Goal: Transaction & Acquisition: Purchase product/service

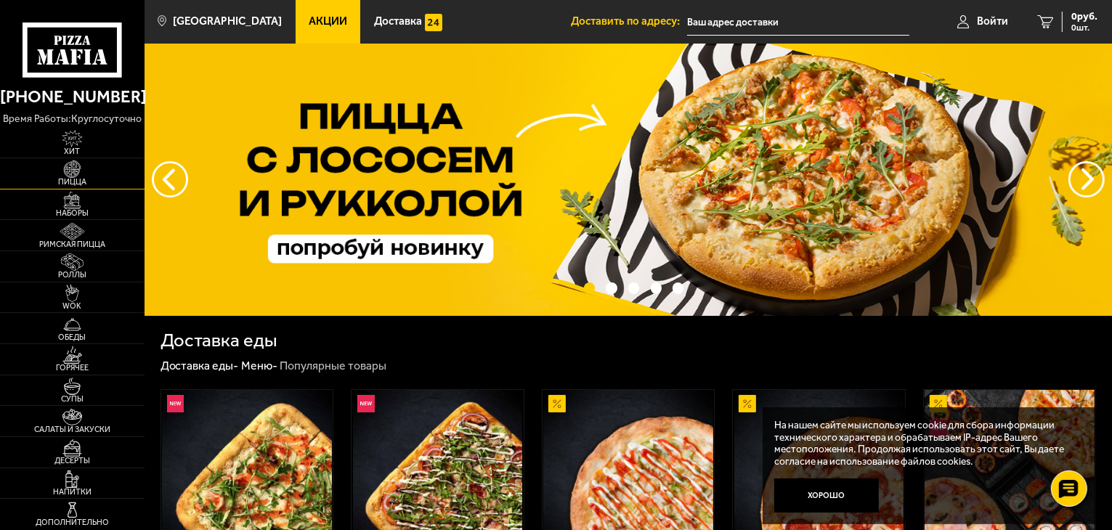
click at [76, 184] on span "Пицца" at bounding box center [72, 182] width 144 height 8
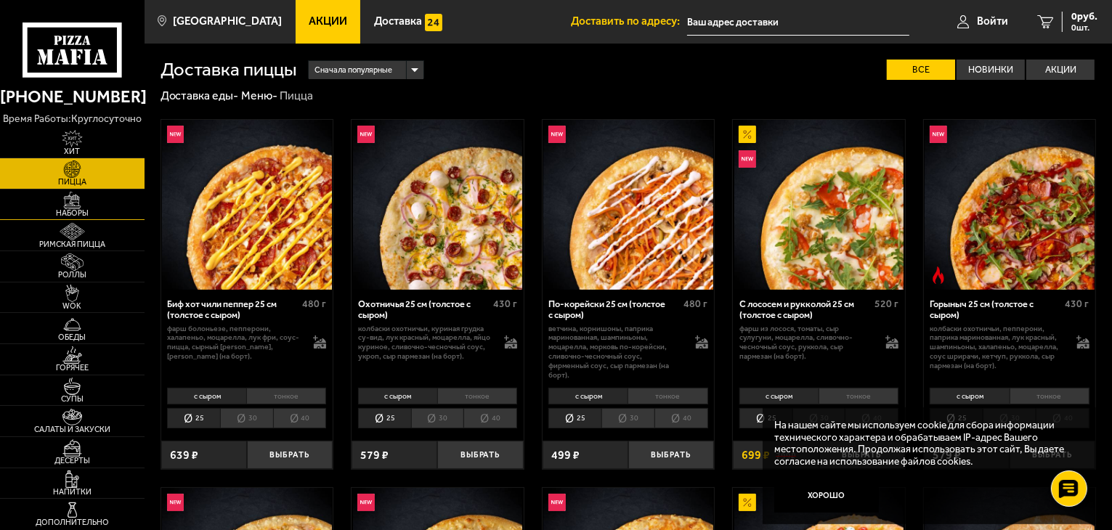
click at [62, 209] on span "Наборы" at bounding box center [72, 213] width 144 height 8
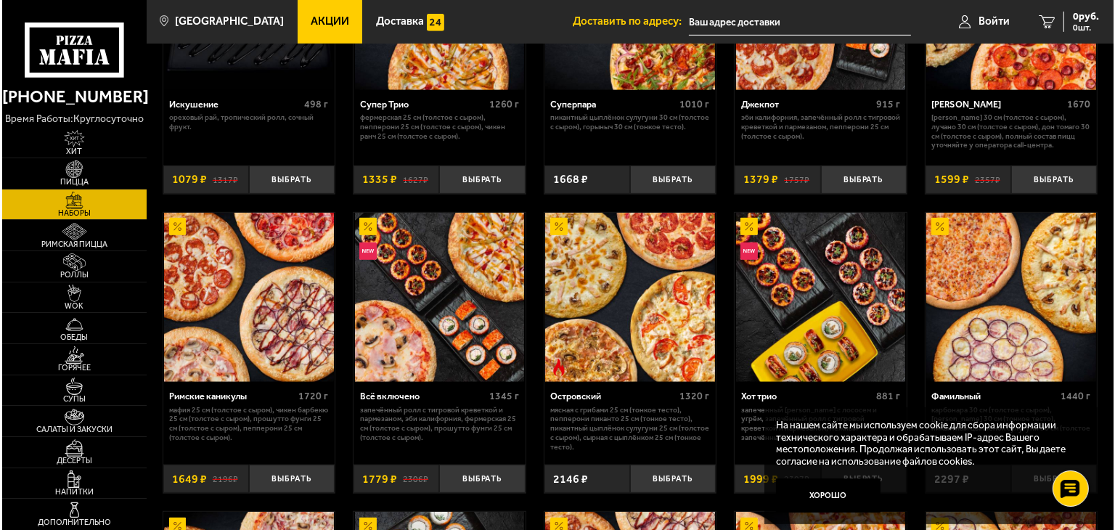
scroll to position [784, 0]
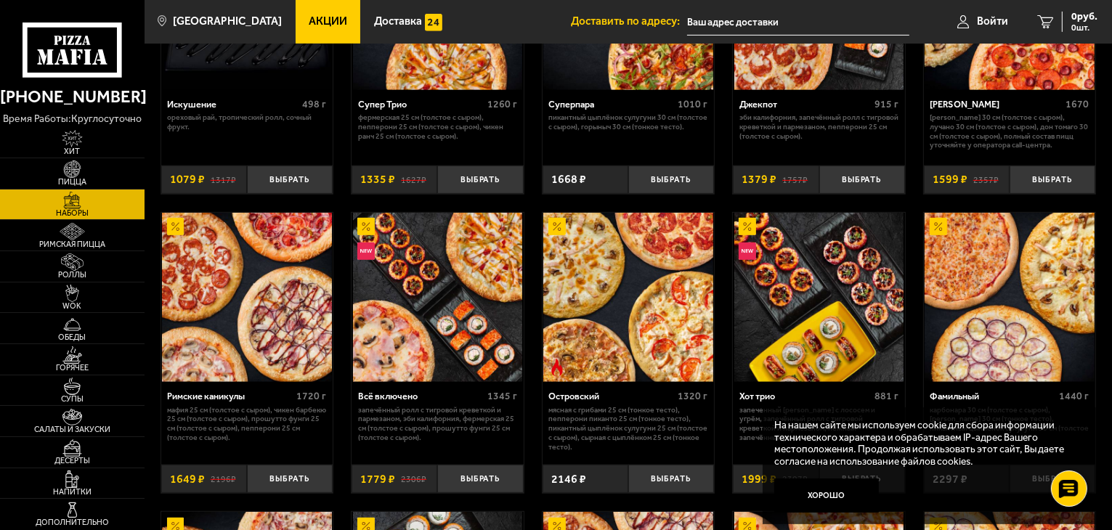
click at [171, 317] on img at bounding box center [247, 298] width 170 height 170
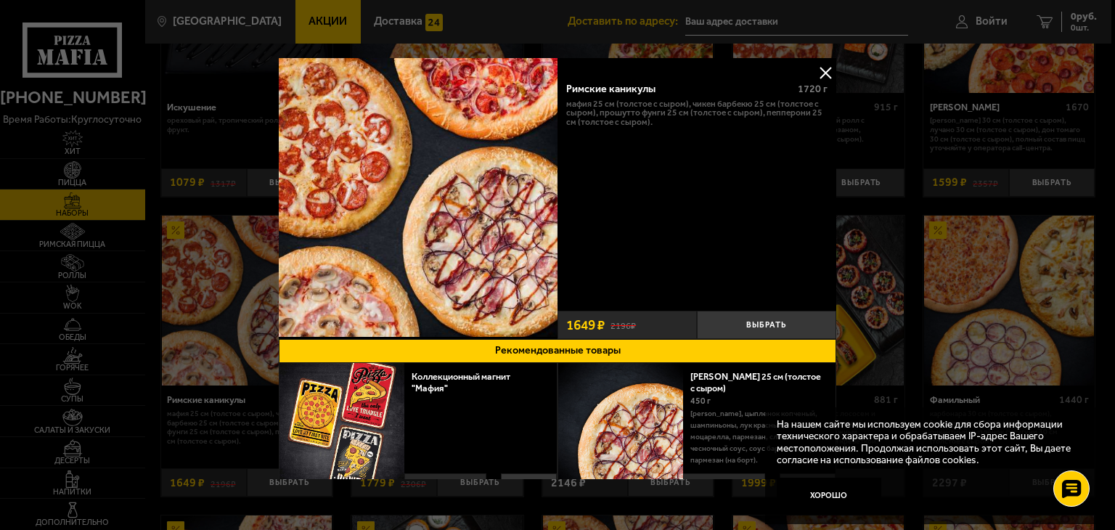
click at [953, 150] on div at bounding box center [557, 265] width 1115 height 530
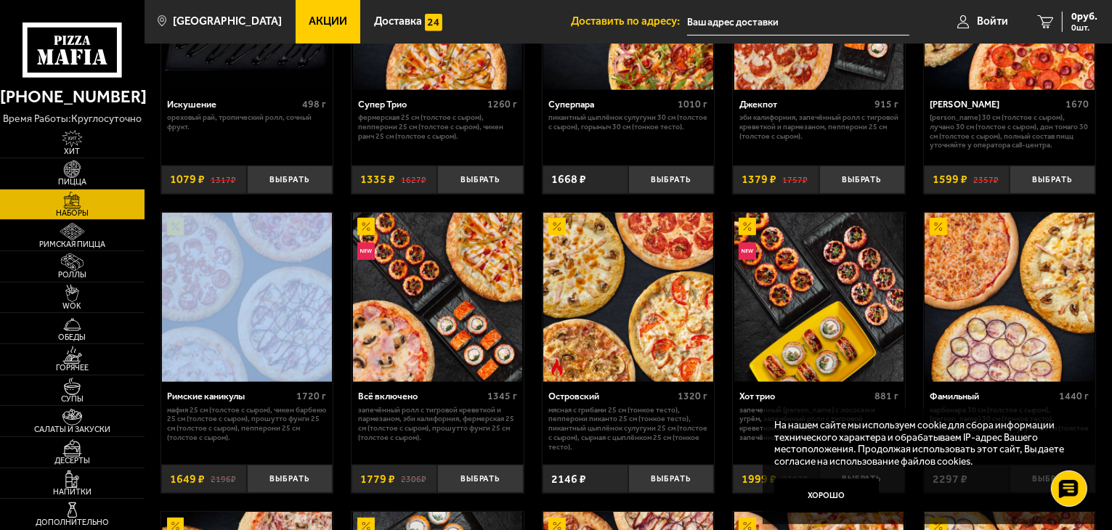
drag, startPoint x: 260, startPoint y: 370, endPoint x: 187, endPoint y: 288, distance: 109.0
click at [187, 288] on div "Джентельмен клуб 820 г Пикантный цыплёнок сулугуни 25 см (тонкое тесто), Чикен …" at bounding box center [627, 398] width 967 height 2156
click at [187, 288] on img at bounding box center [247, 298] width 170 height 170
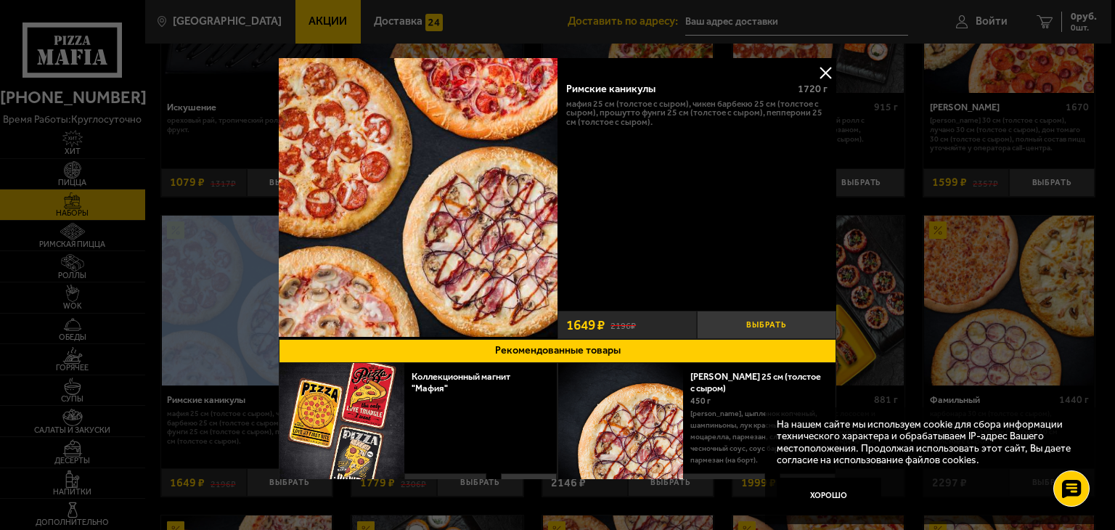
click at [774, 320] on button "Выбрать" at bounding box center [766, 325] width 139 height 28
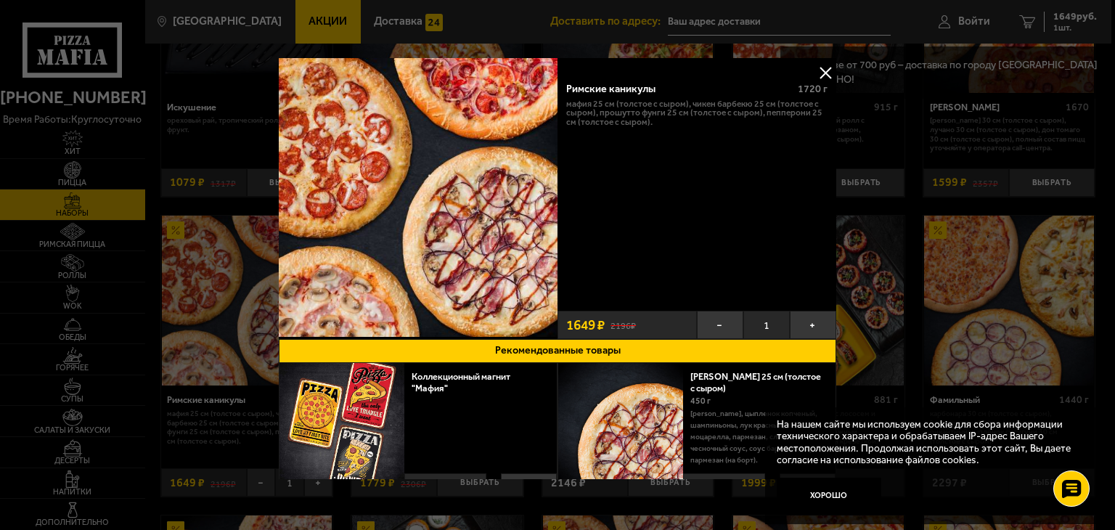
click at [912, 146] on div at bounding box center [557, 265] width 1115 height 530
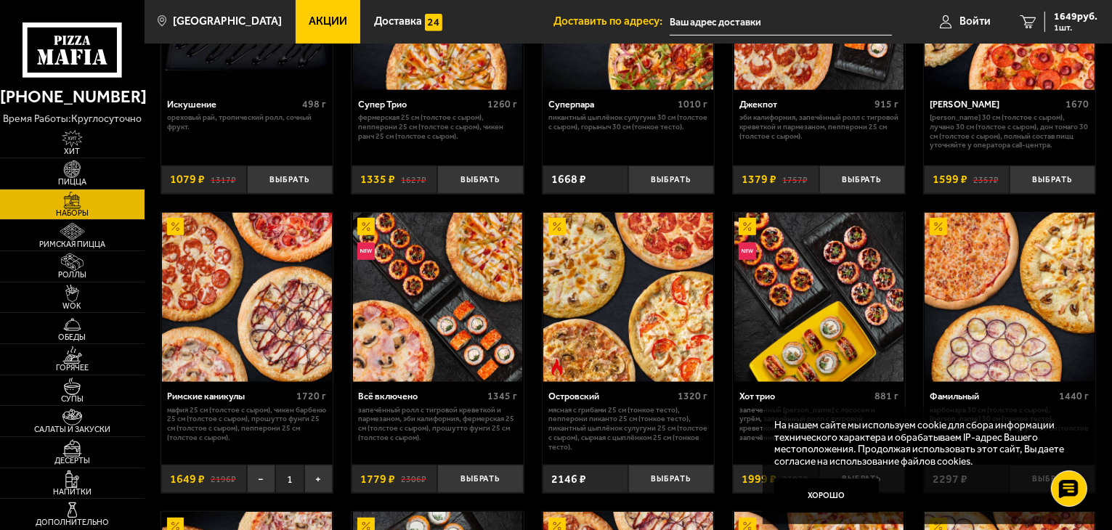
click at [758, 15] on input "text" at bounding box center [780, 22] width 222 height 27
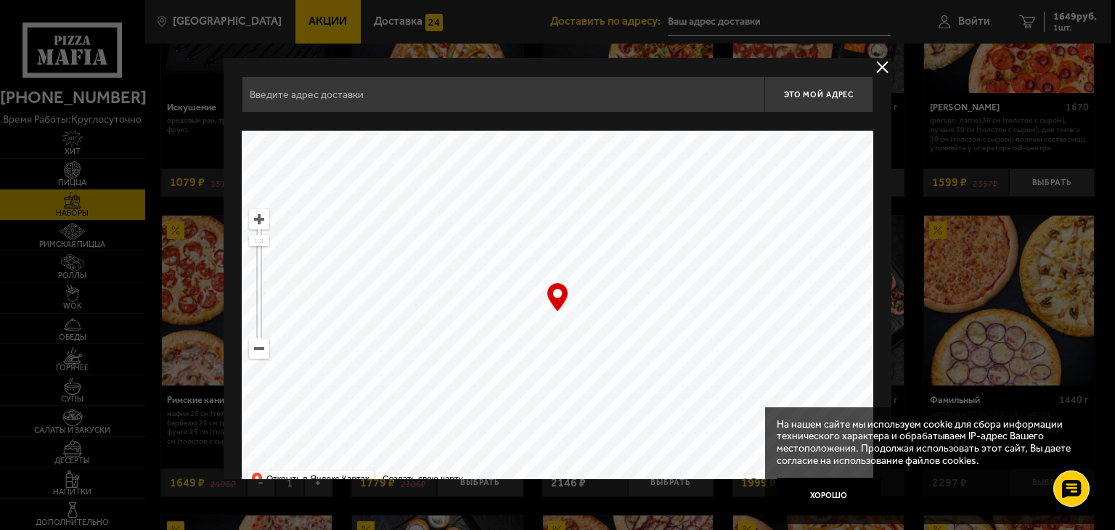
click at [604, 97] on input "text" at bounding box center [503, 94] width 523 height 36
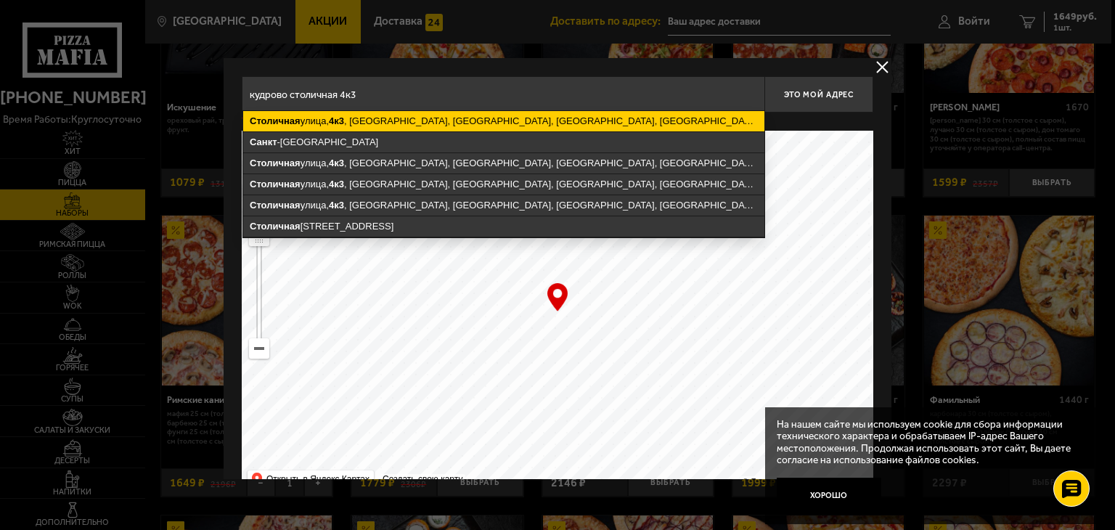
click at [473, 120] on ymaps "[STREET_ADDRESS]" at bounding box center [503, 121] width 521 height 20
type input "[STREET_ADDRESS]"
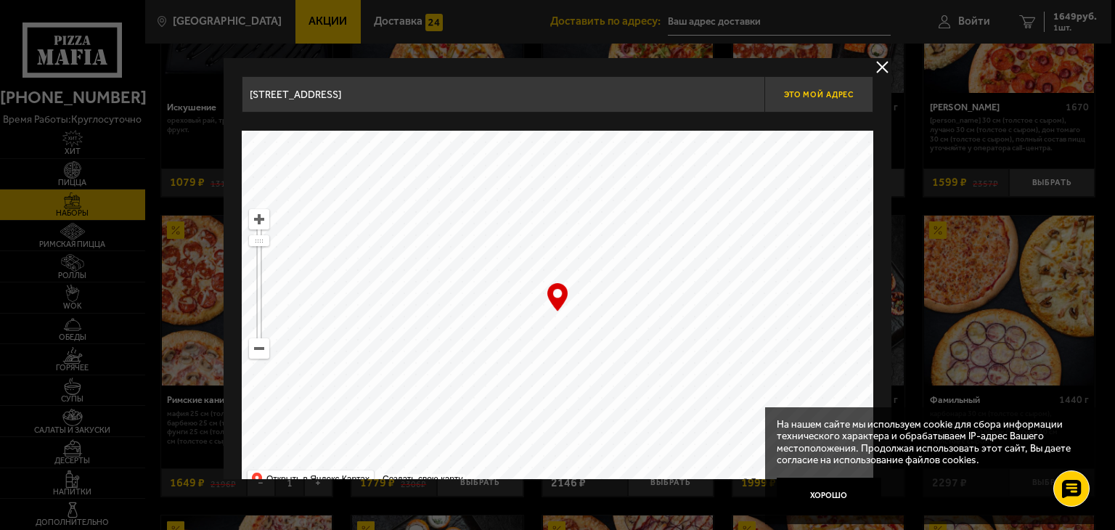
click at [807, 94] on span "Это мой адрес" at bounding box center [819, 94] width 70 height 9
type input "[STREET_ADDRESS]"
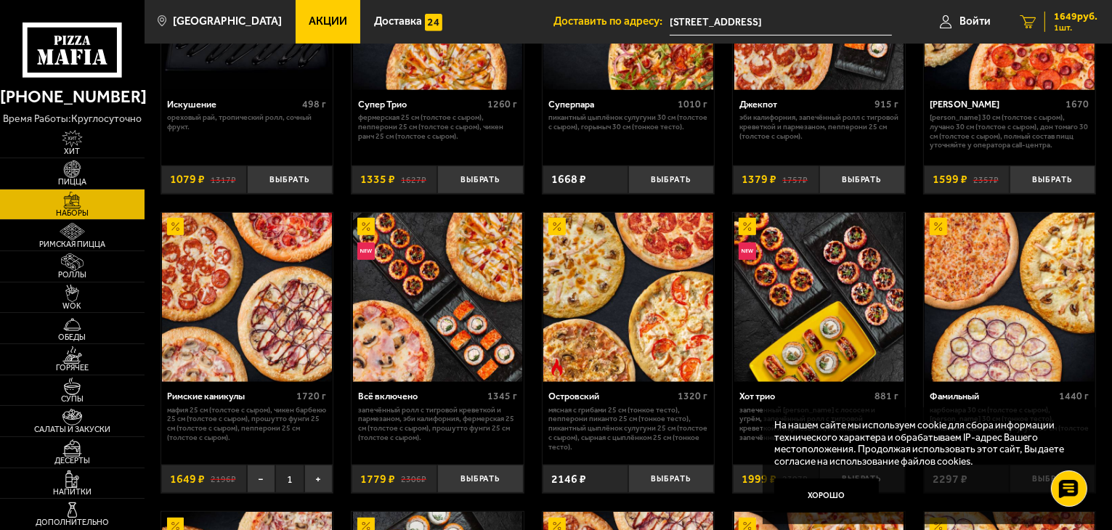
click at [1061, 20] on span "1649 руб." at bounding box center [1075, 17] width 44 height 10
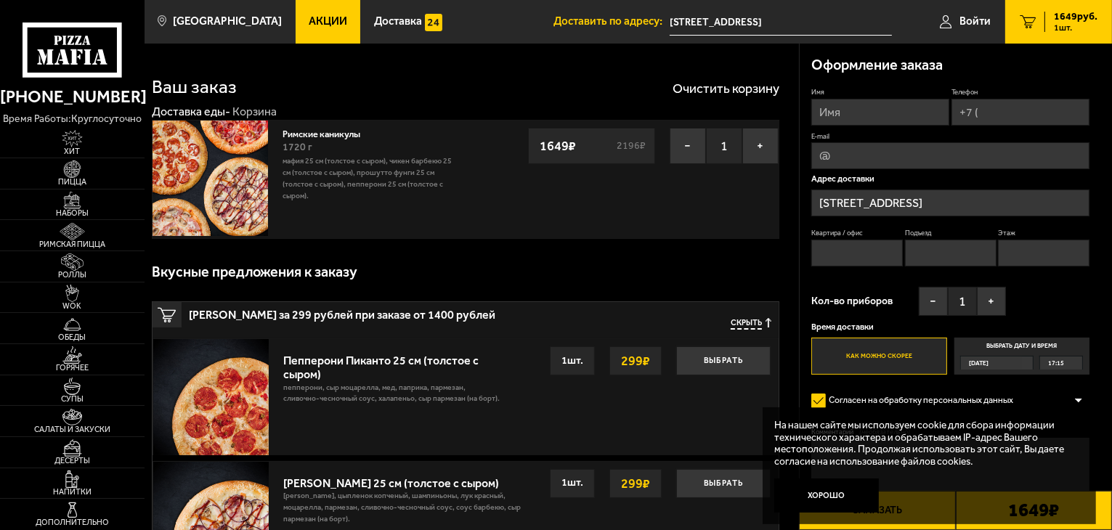
click at [892, 115] on input "Имя" at bounding box center [880, 112] width 138 height 27
click at [1003, 290] on button "+" at bounding box center [991, 301] width 29 height 29
click at [876, 116] on input "Имя" at bounding box center [880, 112] width 138 height 27
type input "[PERSON_NAME]"
type input "[PHONE_NUMBER]"
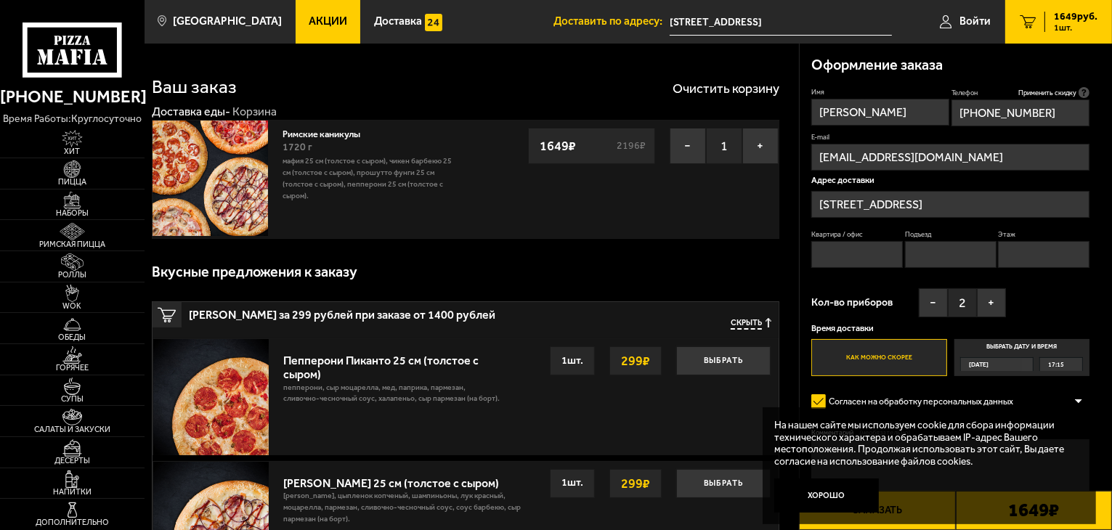
type input "[EMAIL_ADDRESS][DOMAIN_NAME]"
type input "192"
type input "1"
type input "17"
click at [836, 506] on button "Хорошо" at bounding box center [826, 495] width 105 height 35
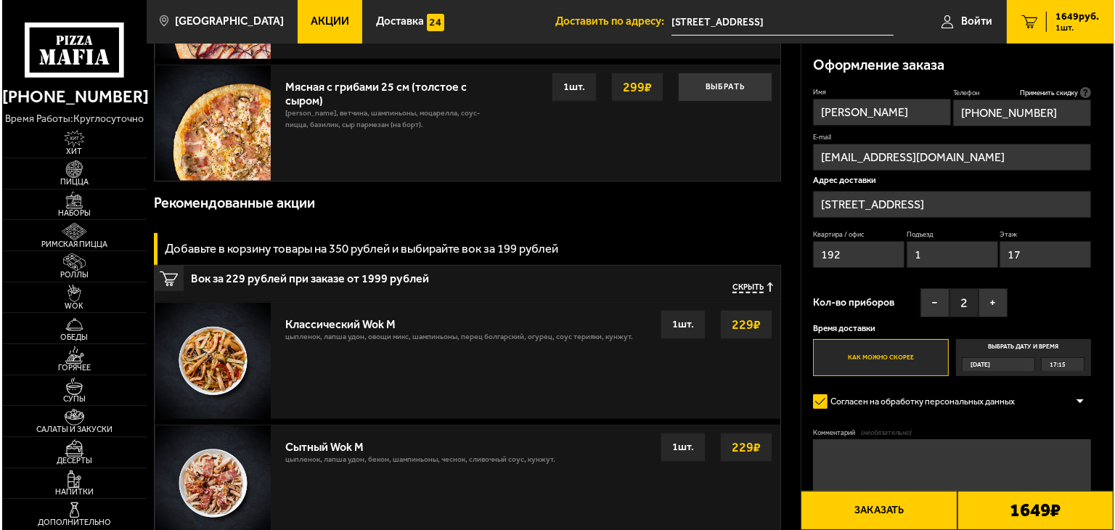
scroll to position [520, 0]
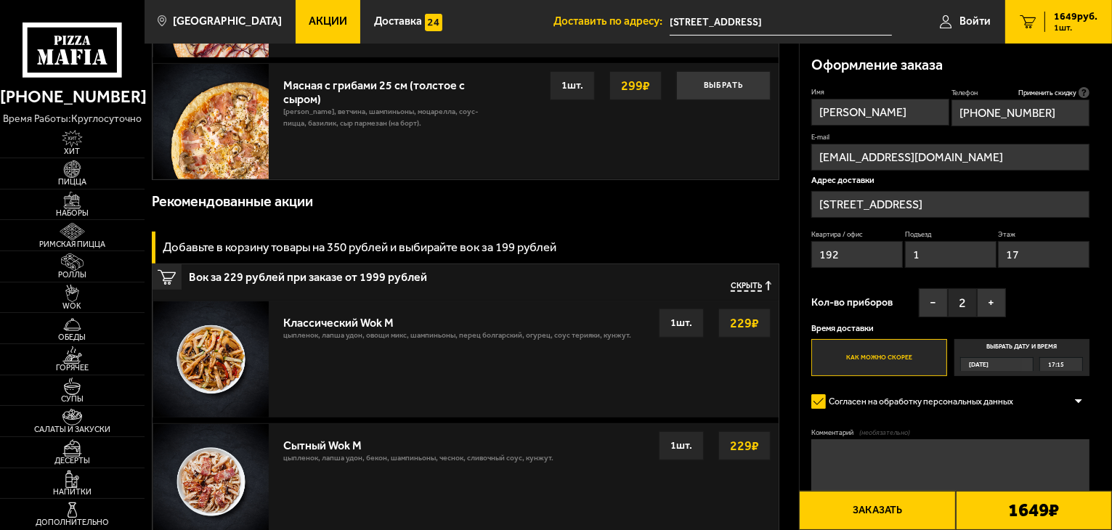
click at [950, 513] on button "Заказать" at bounding box center [877, 510] width 156 height 39
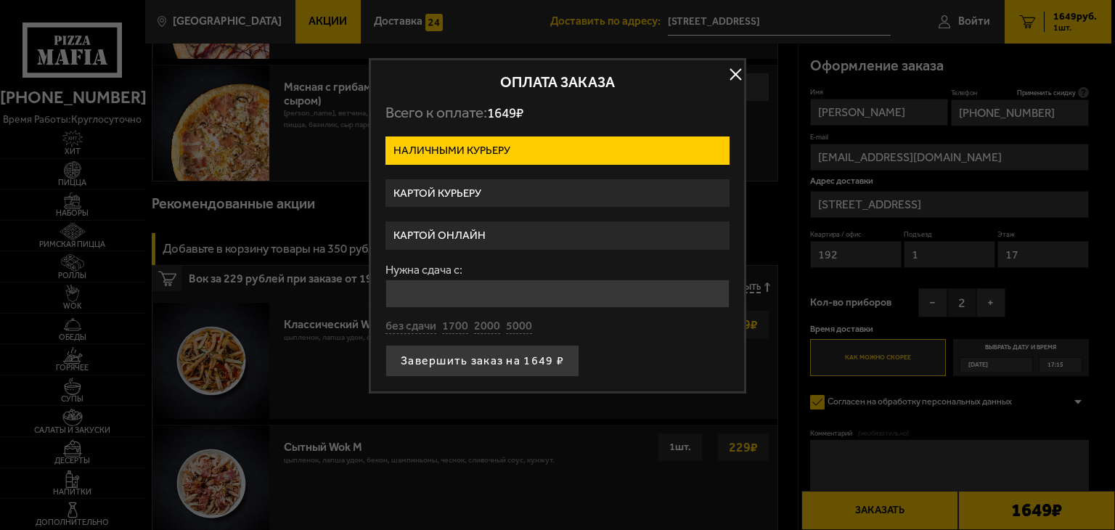
click at [531, 195] on label "Картой курьеру" at bounding box center [558, 193] width 344 height 28
click at [0, 0] on input "Картой курьеру" at bounding box center [0, 0] width 0 height 0
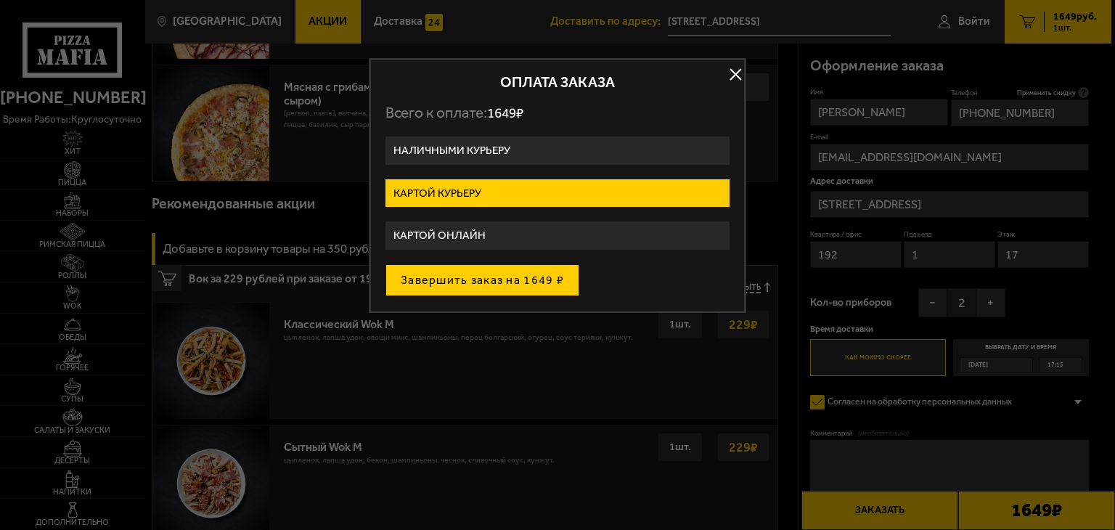
click at [516, 290] on button "Завершить заказ на 1649 ₽" at bounding box center [483, 280] width 194 height 32
